Goal: Task Accomplishment & Management: Manage account settings

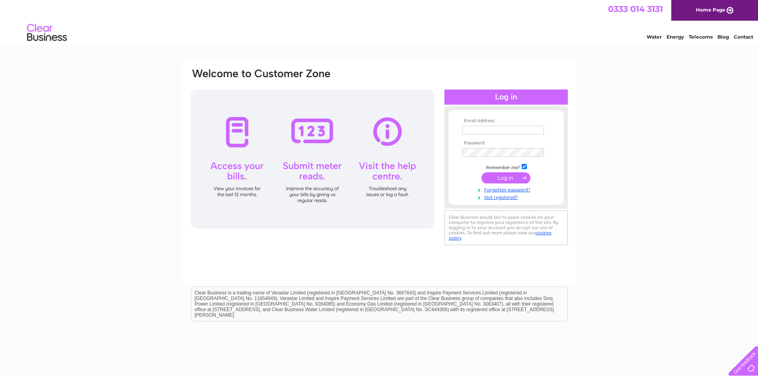
type input "[PERSON_NAME][EMAIL_ADDRESS][DOMAIN_NAME]"
click at [494, 179] on input "submit" at bounding box center [506, 177] width 49 height 11
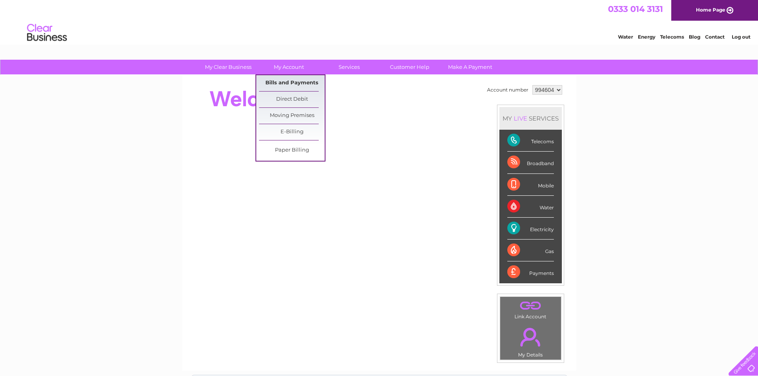
click at [297, 84] on link "Bills and Payments" at bounding box center [292, 83] width 66 height 16
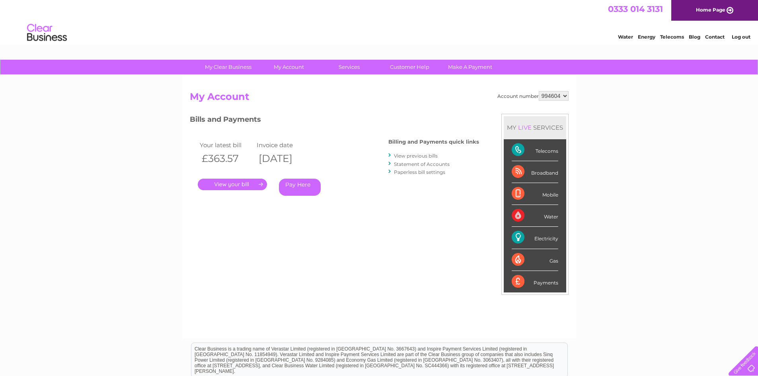
click at [236, 182] on link "." at bounding box center [232, 185] width 69 height 12
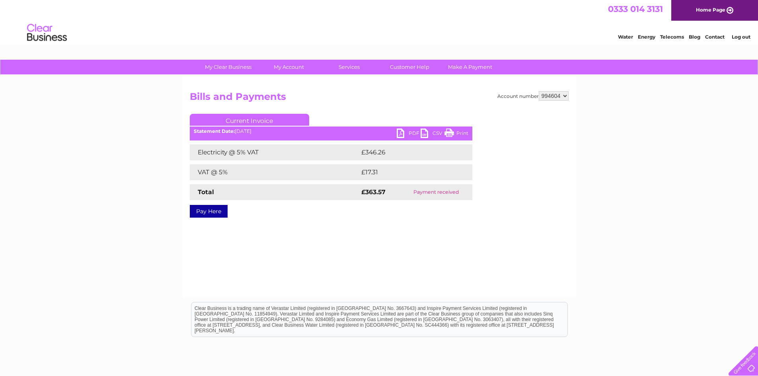
click at [402, 133] on link "PDF" at bounding box center [409, 135] width 24 height 12
